Goal: Task Accomplishment & Management: Use online tool/utility

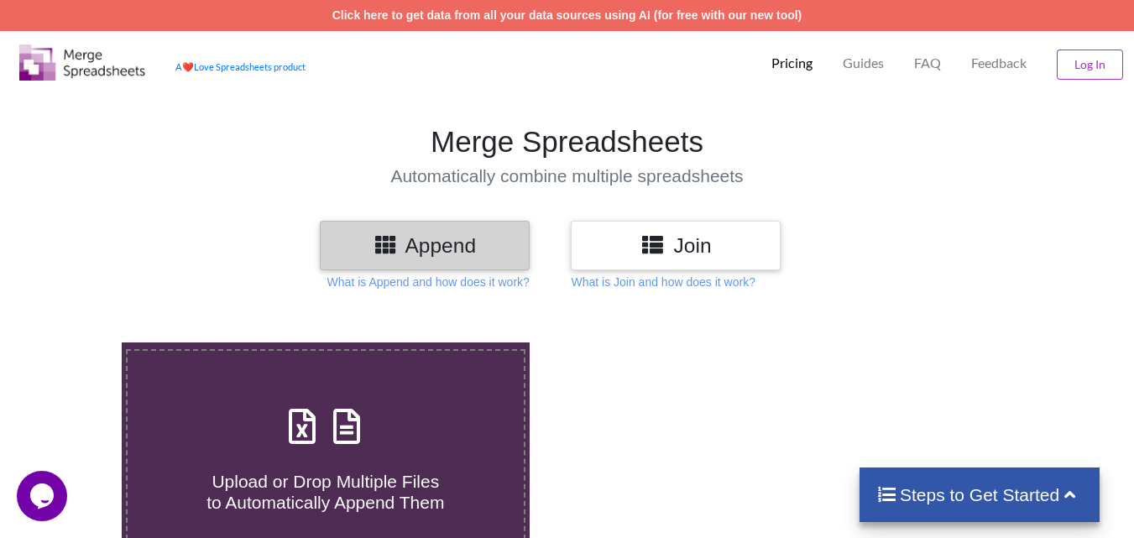
scroll to position [224, 0]
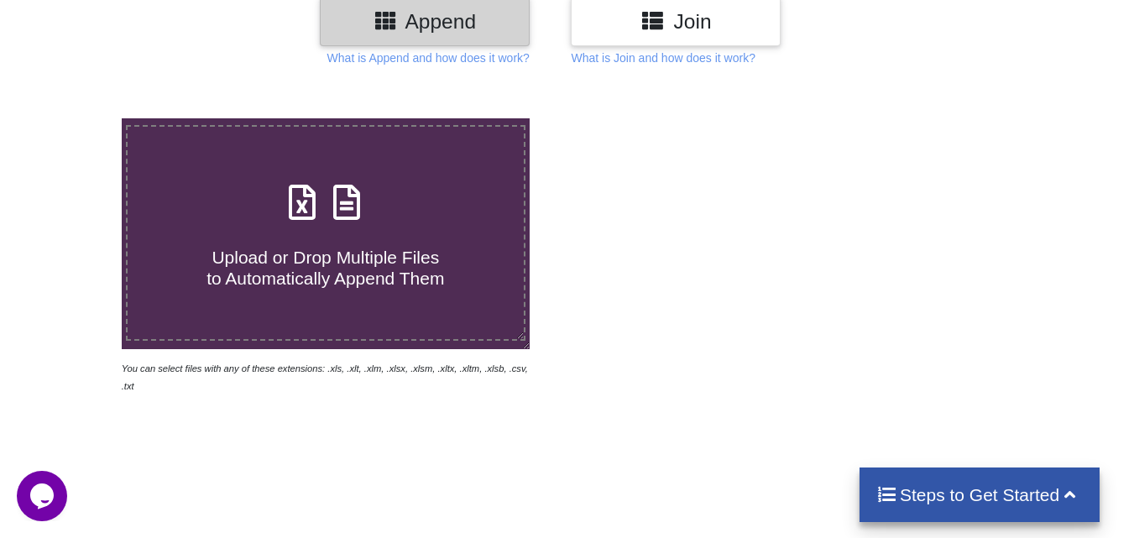
click at [324, 198] on span at bounding box center [325, 203] width 89 height 39
click at [76, 118] on input "Upload or Drop Multiple Files to Automatically Append Them" at bounding box center [76, 118] width 0 height 0
type input "C:\fakepath\2025-26 - V - SEM.xls"
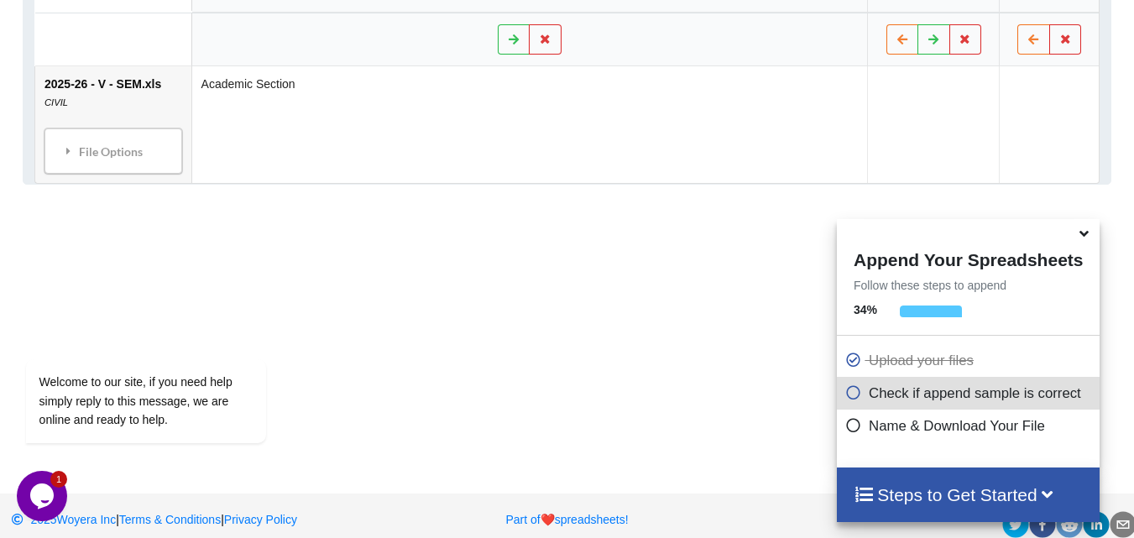
scroll to position [237, 0]
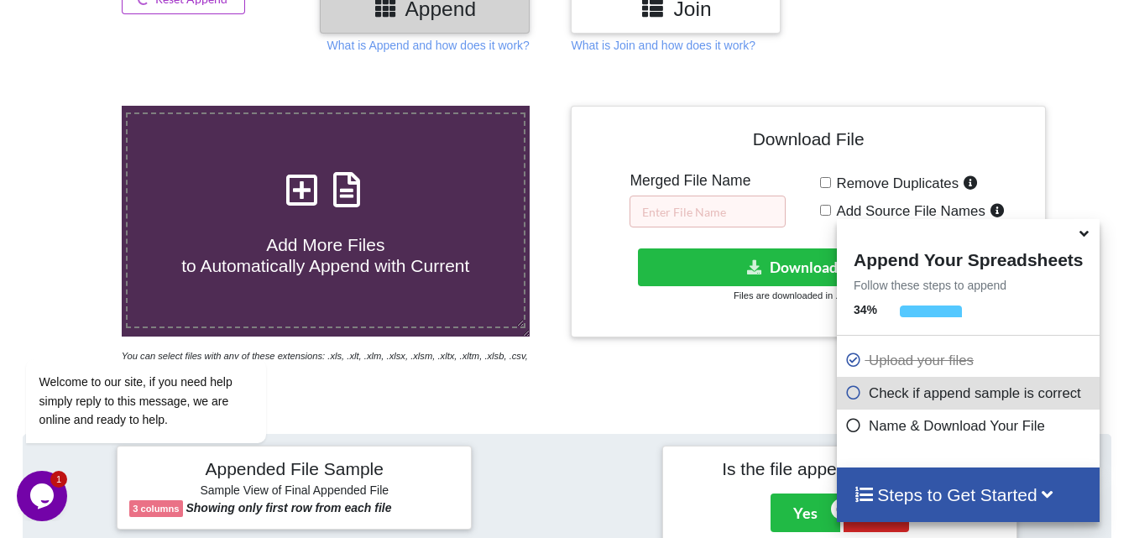
click at [951, 436] on p "Name & Download Your File" at bounding box center [970, 426] width 250 height 21
click at [845, 426] on icon at bounding box center [853, 423] width 17 height 14
click at [852, 423] on icon at bounding box center [853, 423] width 17 height 14
click at [837, 437] on div "Name & Download Your File" at bounding box center [968, 426] width 263 height 33
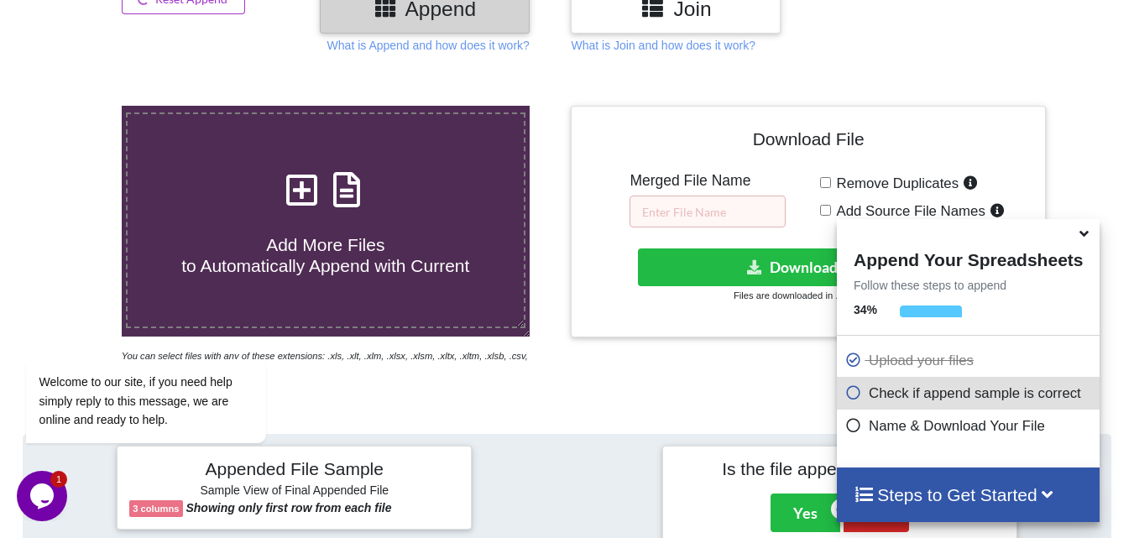
click at [1084, 233] on icon at bounding box center [1084, 230] width 18 height 15
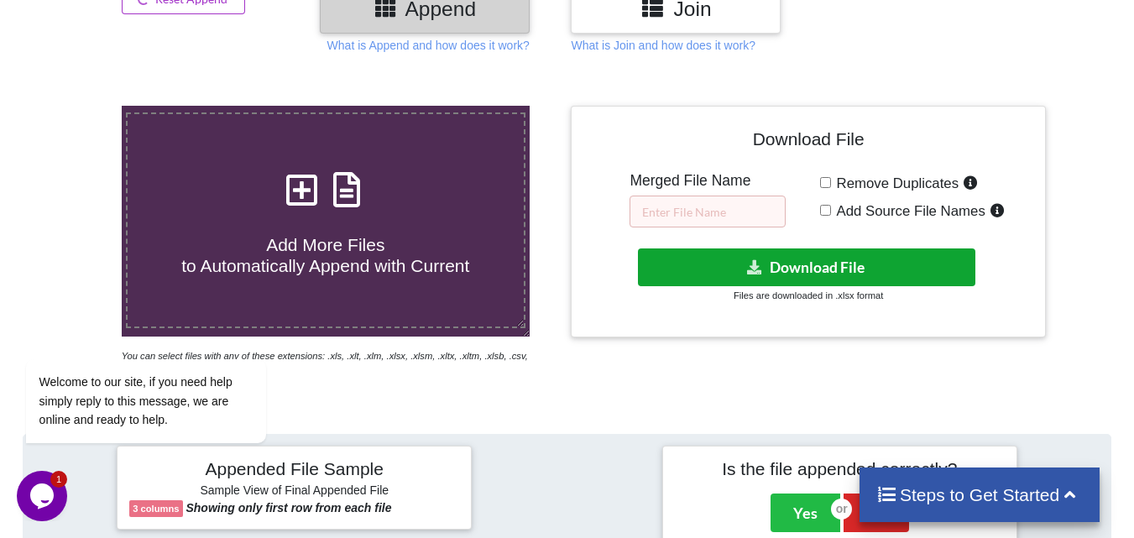
click at [830, 258] on button "Download File" at bounding box center [806, 267] width 337 height 38
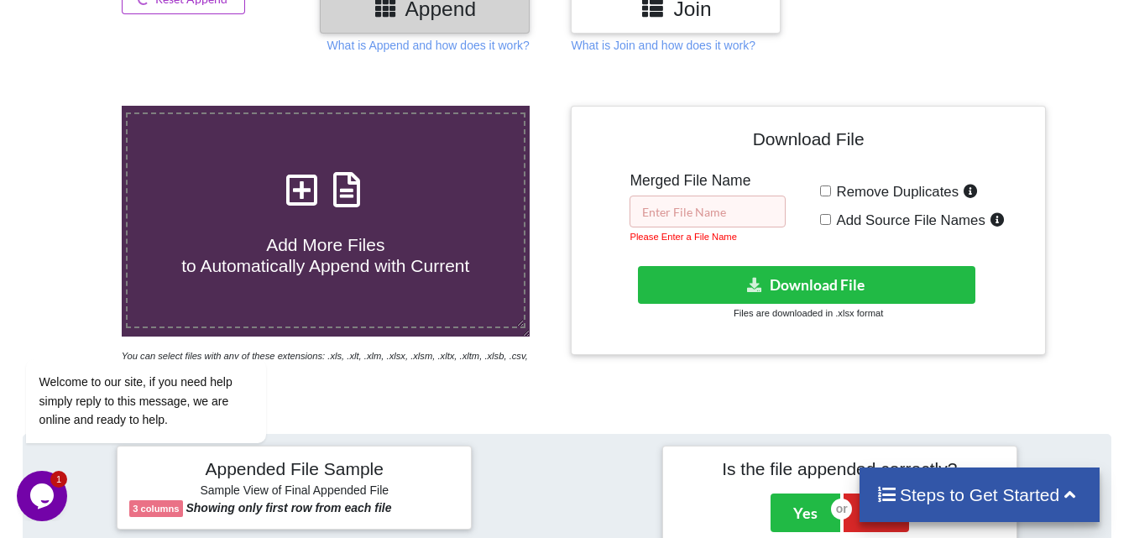
click at [685, 205] on input "text" at bounding box center [708, 212] width 156 height 32
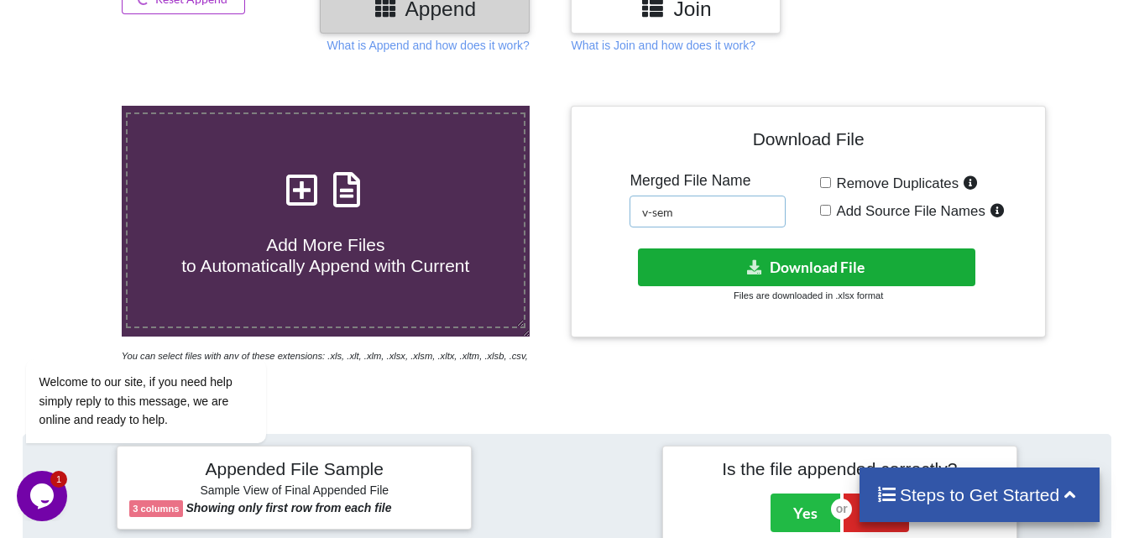
type input "v-sem"
click at [834, 261] on button "Download File" at bounding box center [806, 267] width 337 height 38
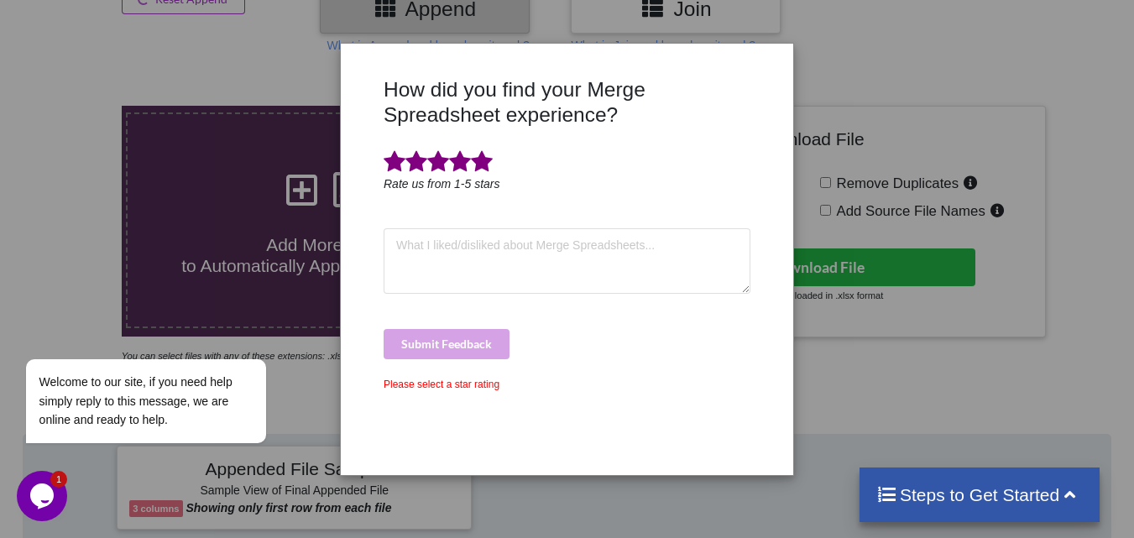
click at [482, 170] on span at bounding box center [482, 162] width 22 height 24
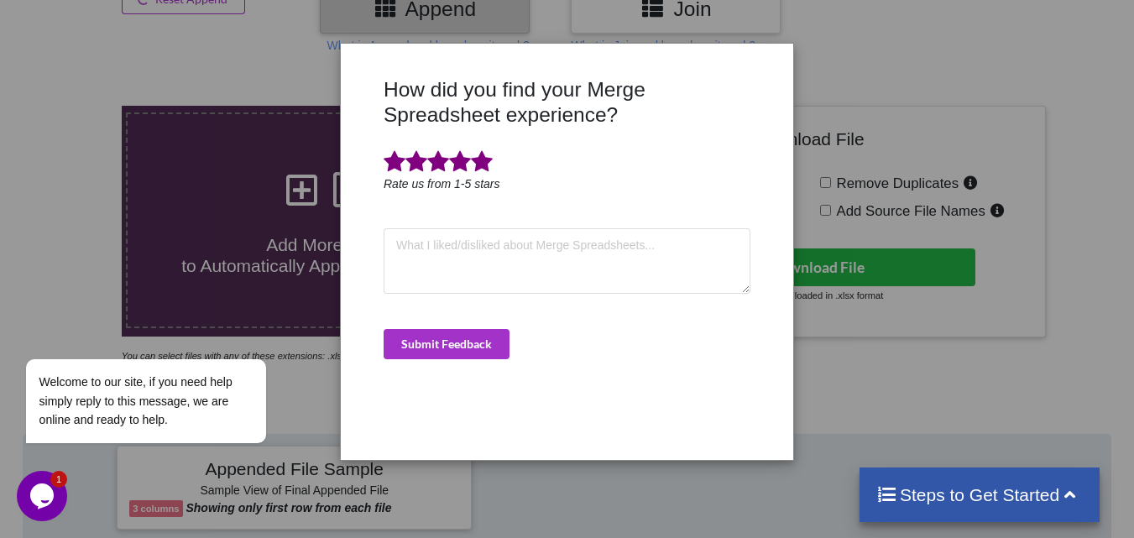
click at [455, 220] on div "How did you find your Merge Spreadsheet experience? Rate us from 1-5 stars Subm…" at bounding box center [566, 262] width 375 height 370
click at [447, 240] on textarea at bounding box center [567, 260] width 367 height 65
type textarea "21"
click at [475, 337] on button "Submit Feedback" at bounding box center [447, 344] width 126 height 30
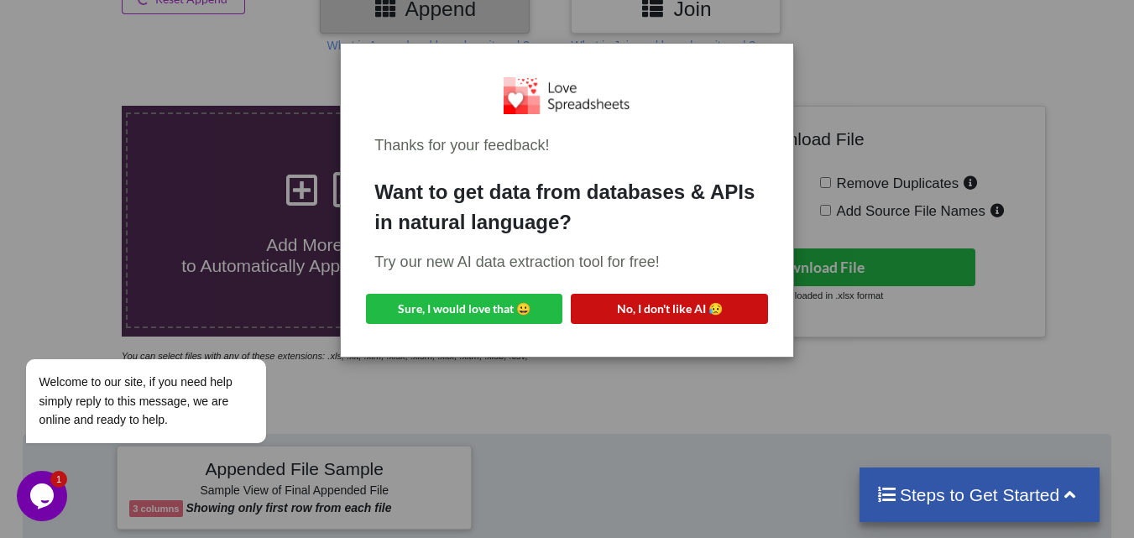
click at [684, 317] on button "No, I don't like AI 😥" at bounding box center [669, 309] width 196 height 30
